Goal: Task Accomplishment & Management: Use online tool/utility

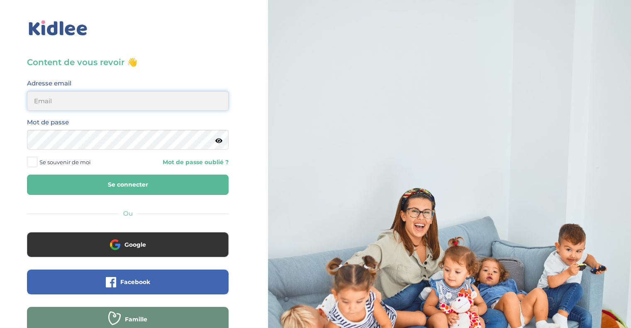
type input "morgane.jabbour@gmail.com"
drag, startPoint x: 0, startPoint y: 0, endPoint x: 110, endPoint y: 186, distance: 215.7
click at [110, 186] on button "Se connecter" at bounding box center [128, 185] width 202 height 20
